Goal: Transaction & Acquisition: Download file/media

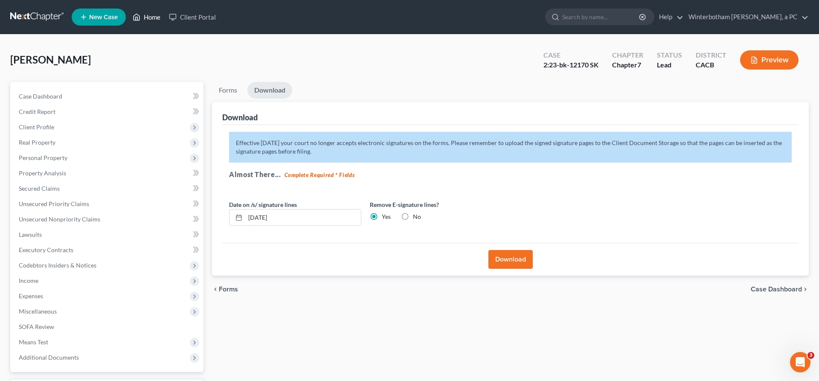
click at [128, 16] on link "Home" at bounding box center [146, 16] width 36 height 15
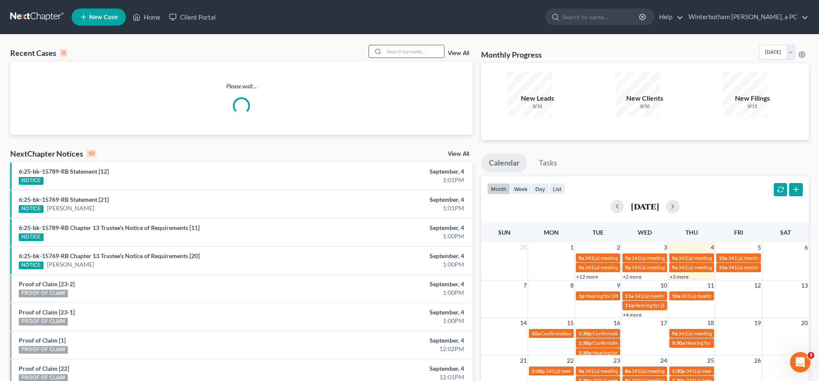
click at [420, 45] on input "search" at bounding box center [414, 51] width 60 height 12
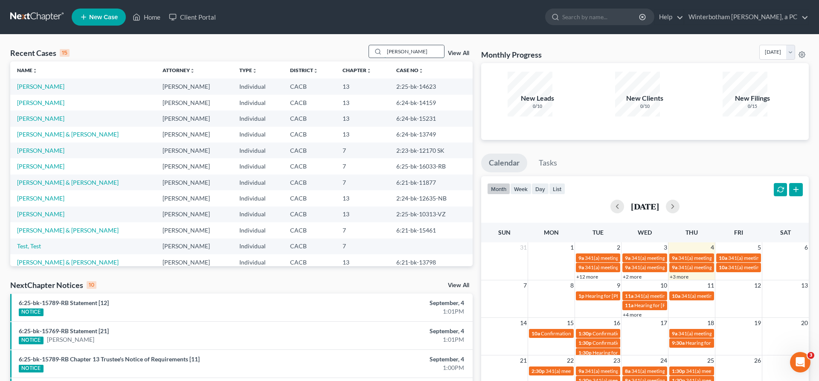
type input "[PERSON_NAME]"
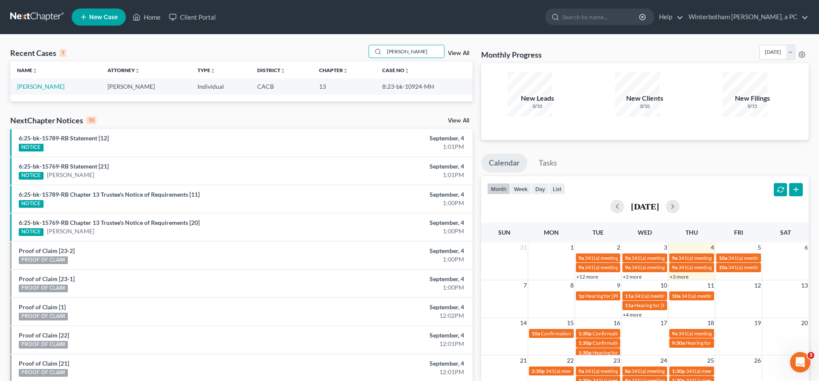
click at [37, 78] on td "[PERSON_NAME]" at bounding box center [55, 86] width 90 height 16
click at [37, 83] on link "[PERSON_NAME]" at bounding box center [40, 86] width 47 height 7
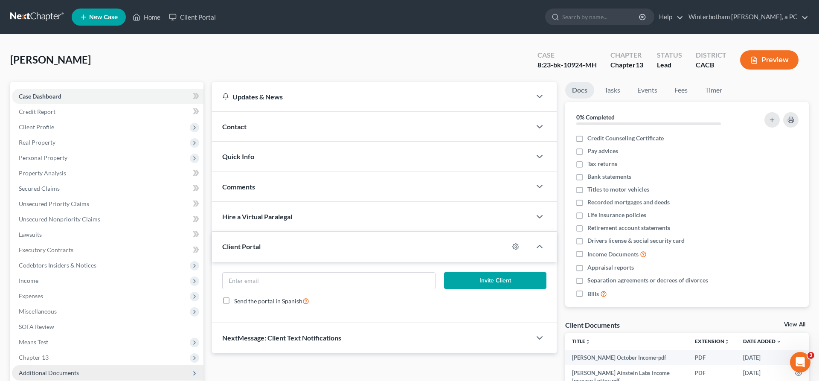
click at [52, 369] on span "Additional Documents" at bounding box center [49, 372] width 60 height 7
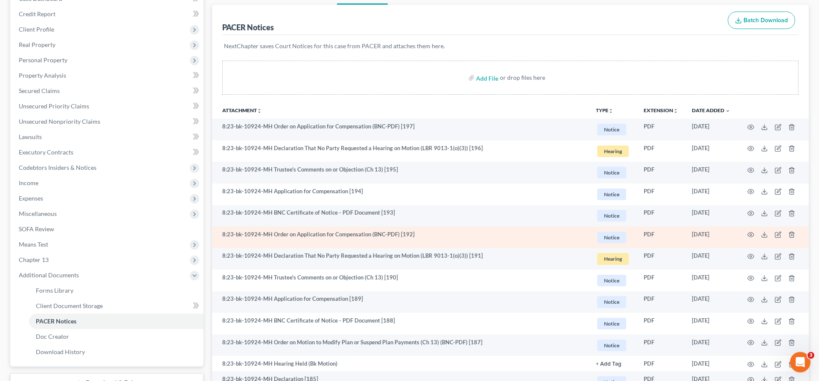
scroll to position [107, 0]
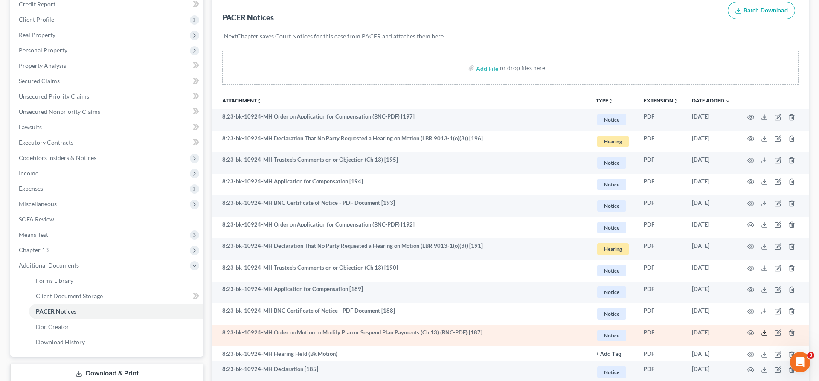
click at [768, 329] on icon at bounding box center [764, 332] width 7 height 7
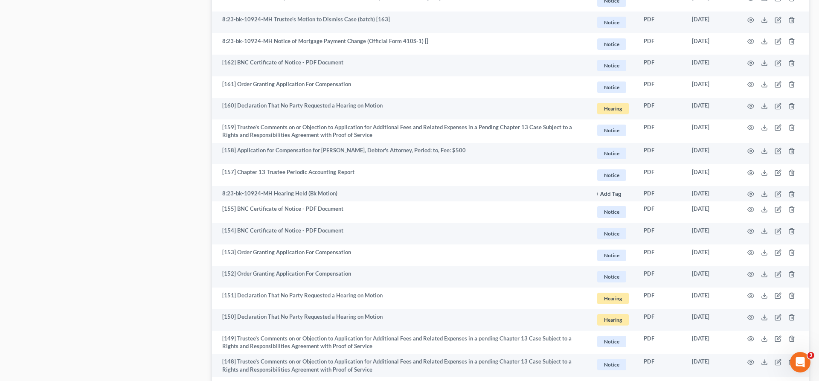
scroll to position [1137, 0]
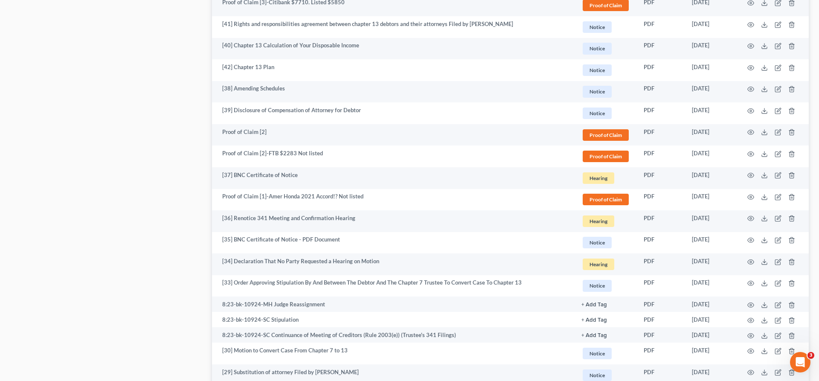
scroll to position [938, 0]
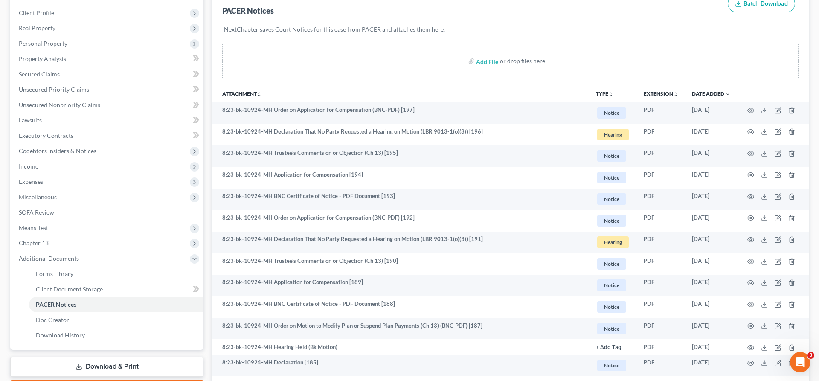
scroll to position [0, 0]
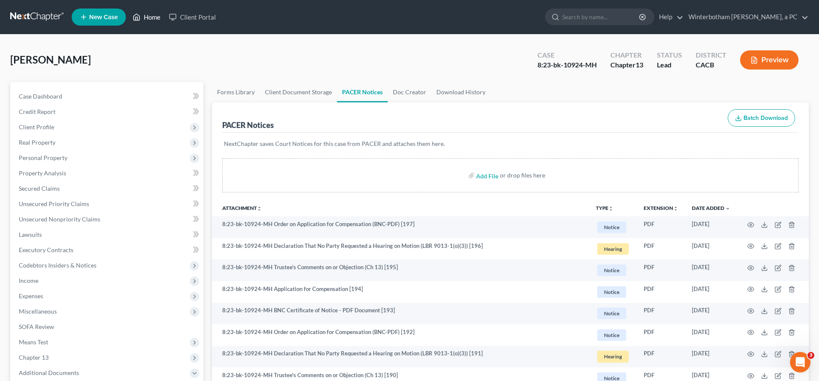
click at [128, 14] on link "Home" at bounding box center [146, 16] width 36 height 15
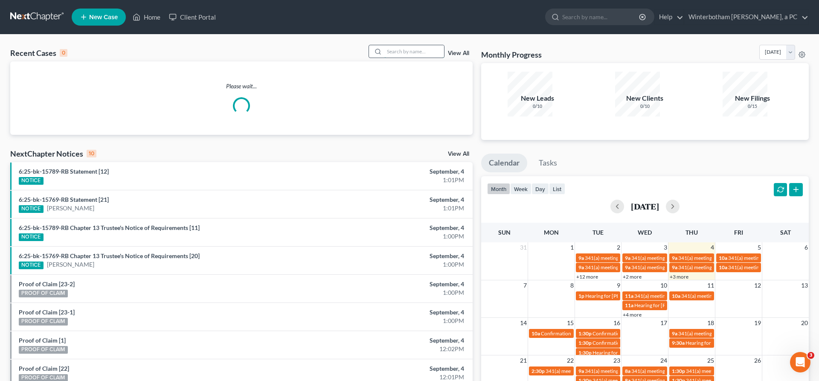
click at [430, 45] on input "search" at bounding box center [414, 51] width 60 height 12
type input "[PERSON_NAME]"
